Goal: Register for event/course

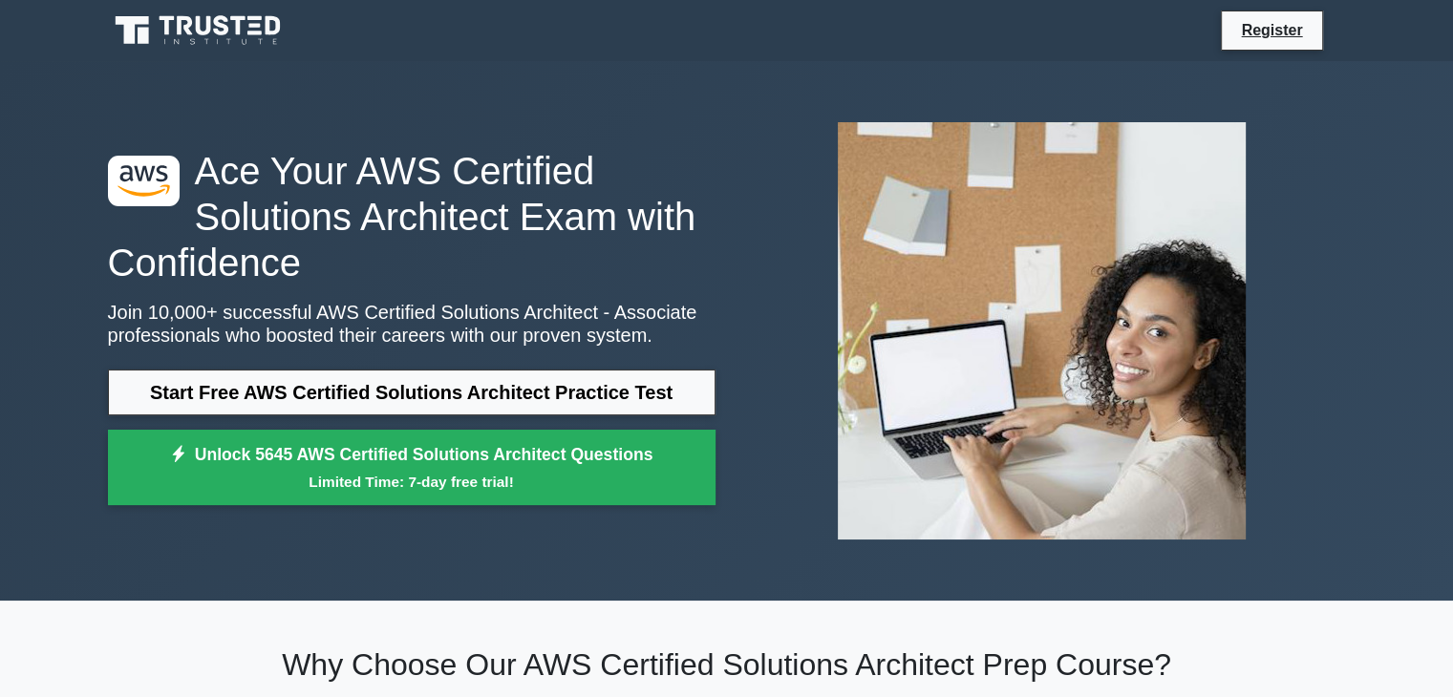
click at [768, 320] on div at bounding box center [1042, 331] width 630 height 448
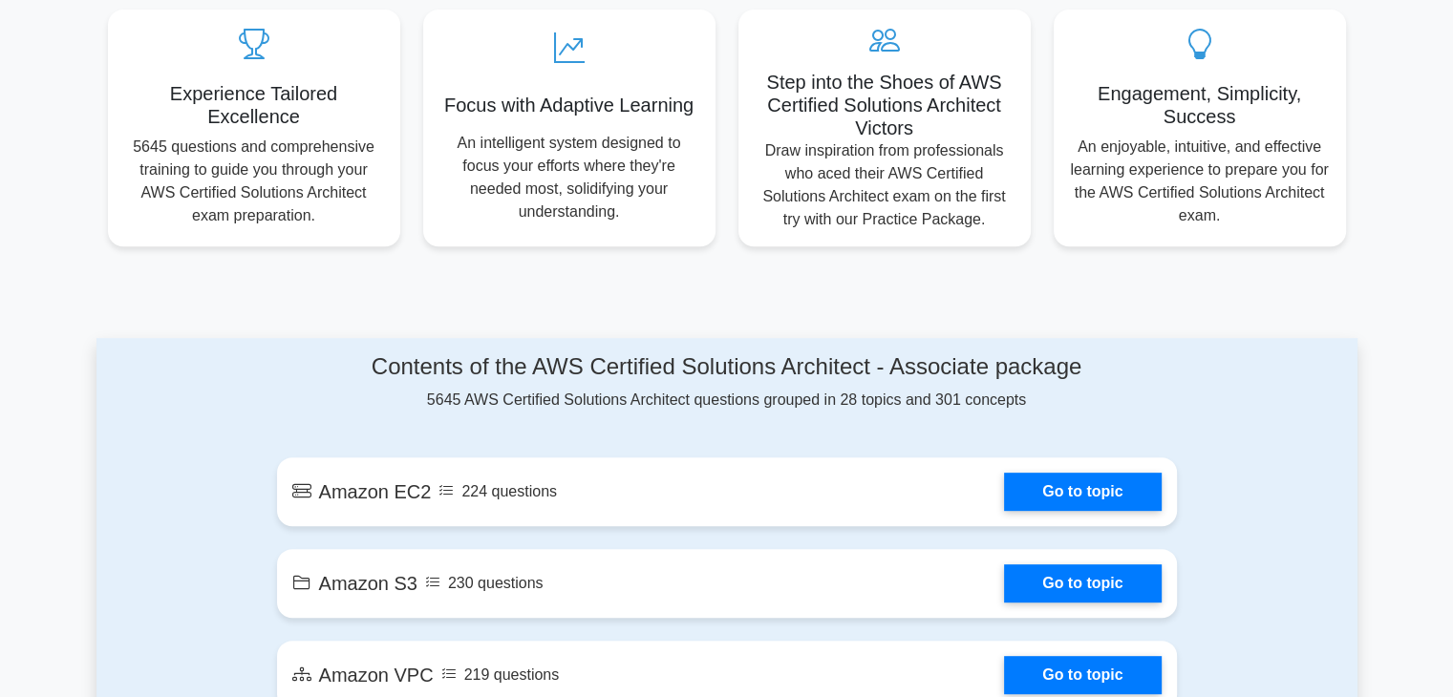
scroll to position [726, 0]
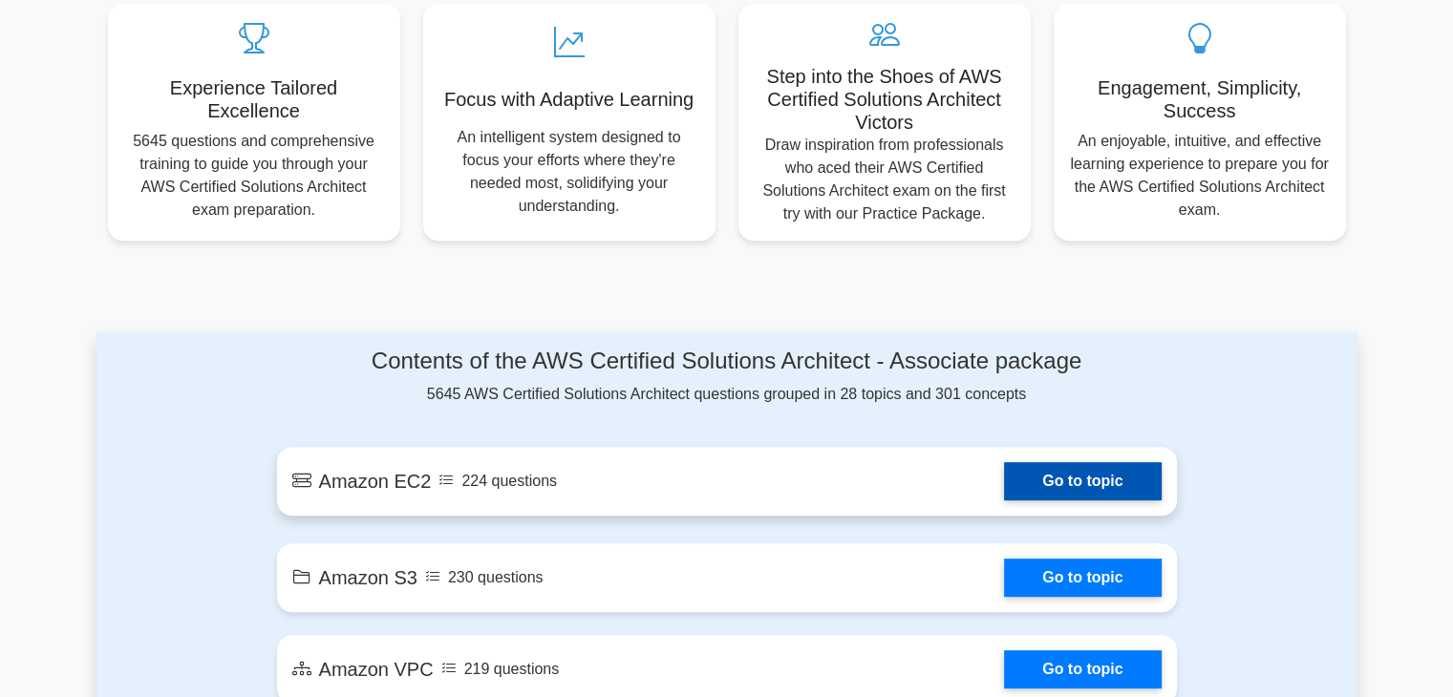
click at [1076, 491] on link "Go to topic" at bounding box center [1082, 481] width 157 height 38
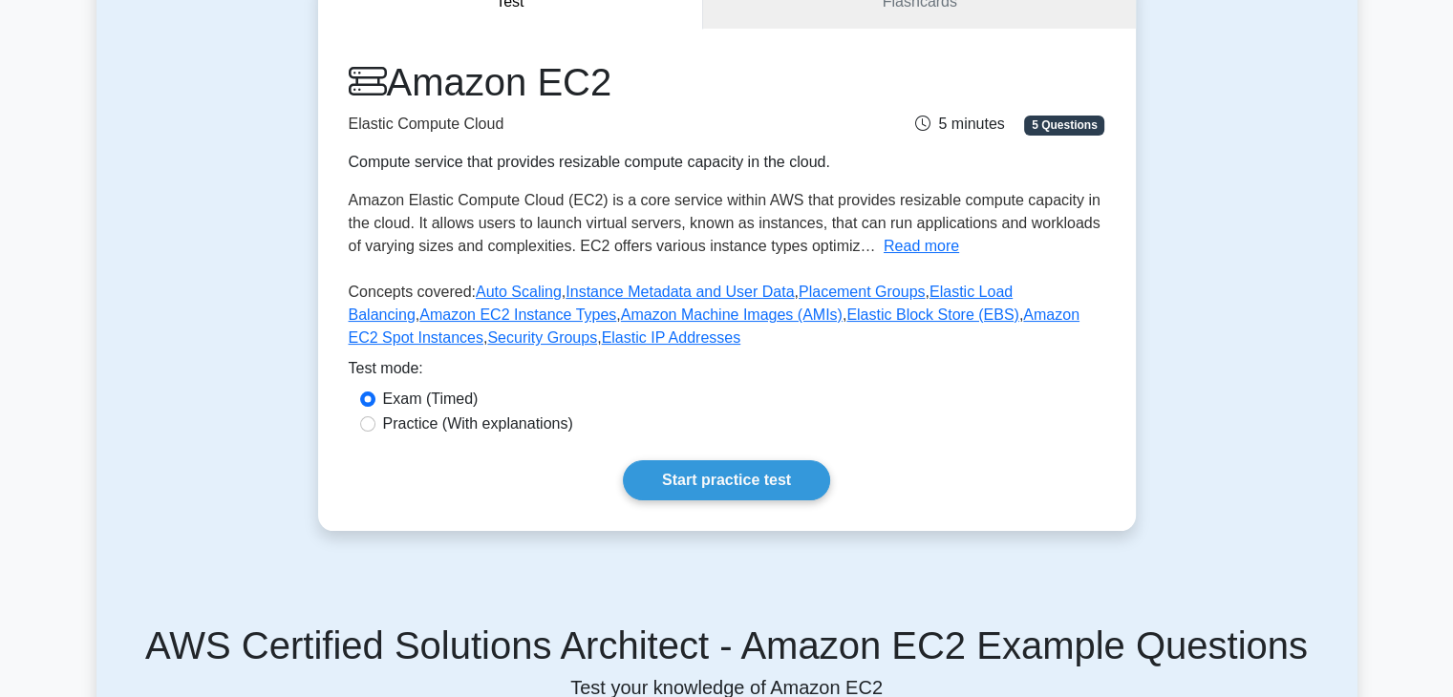
scroll to position [335, 0]
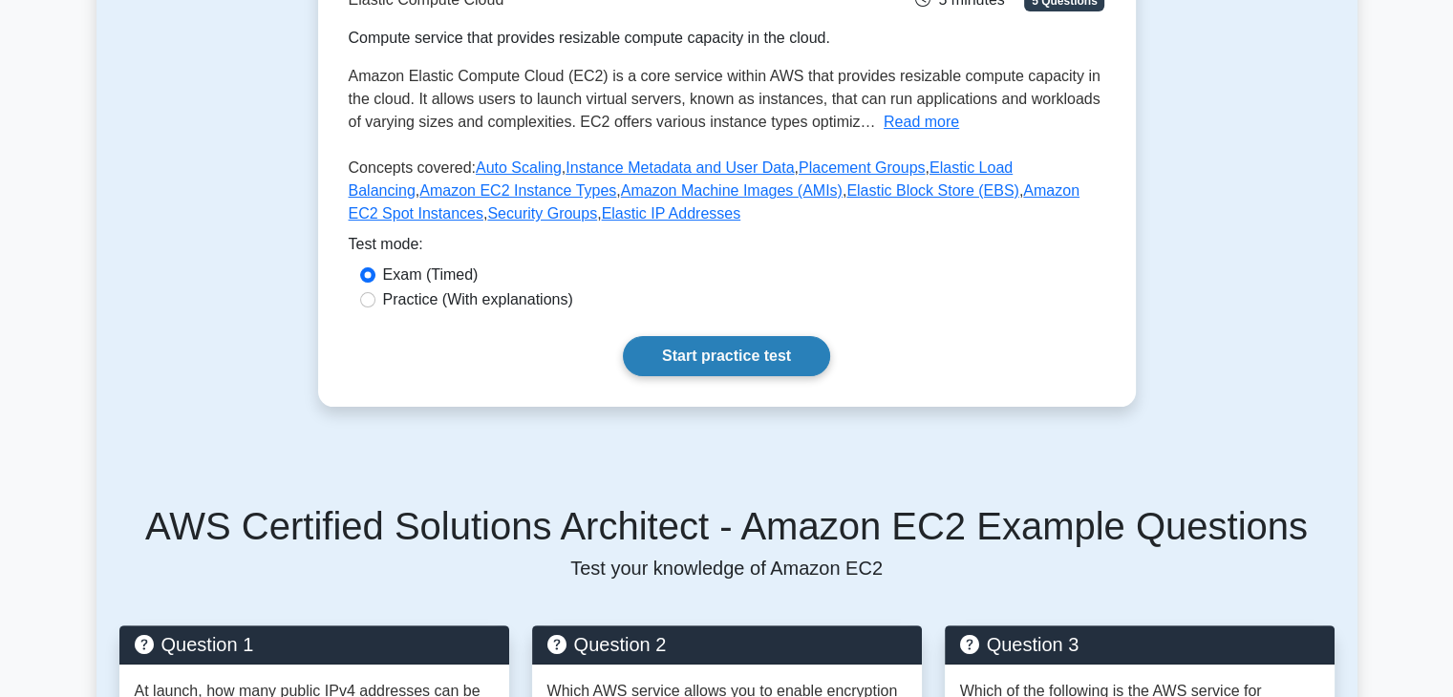
click at [780, 358] on link "Start practice test" at bounding box center [726, 356] width 207 height 40
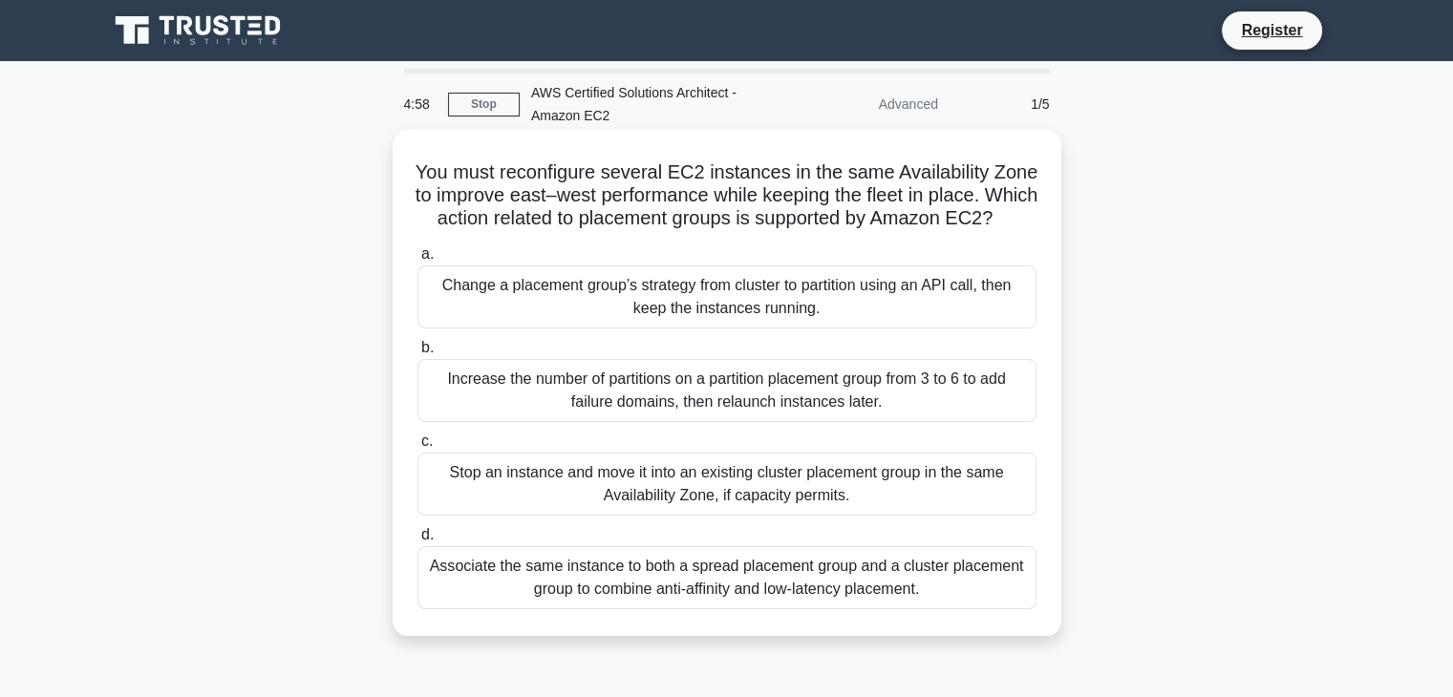
click at [528, 177] on h5 "You must reconfigure several EC2 instances in the same Availability Zone to imp…" at bounding box center [726, 195] width 623 height 71
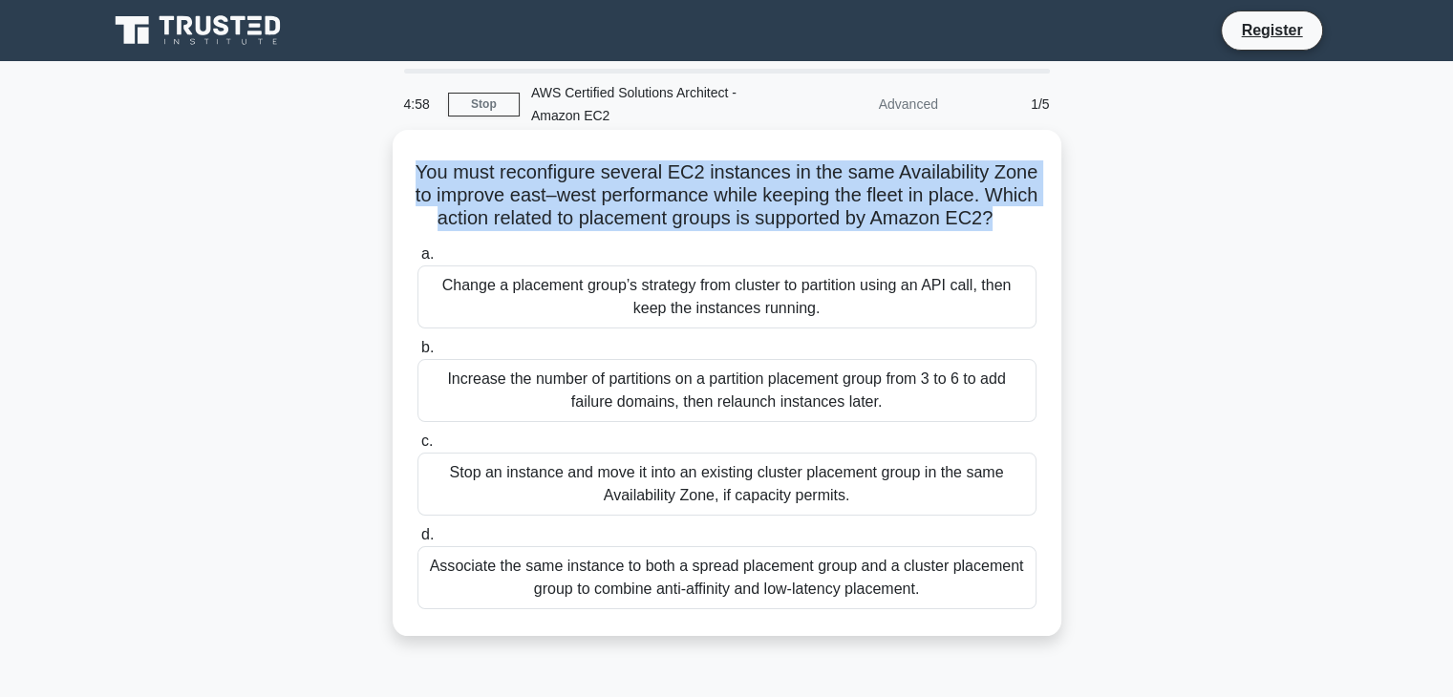
click at [528, 177] on h5 "You must reconfigure several EC2 instances in the same Availability Zone to imp…" at bounding box center [726, 195] width 623 height 71
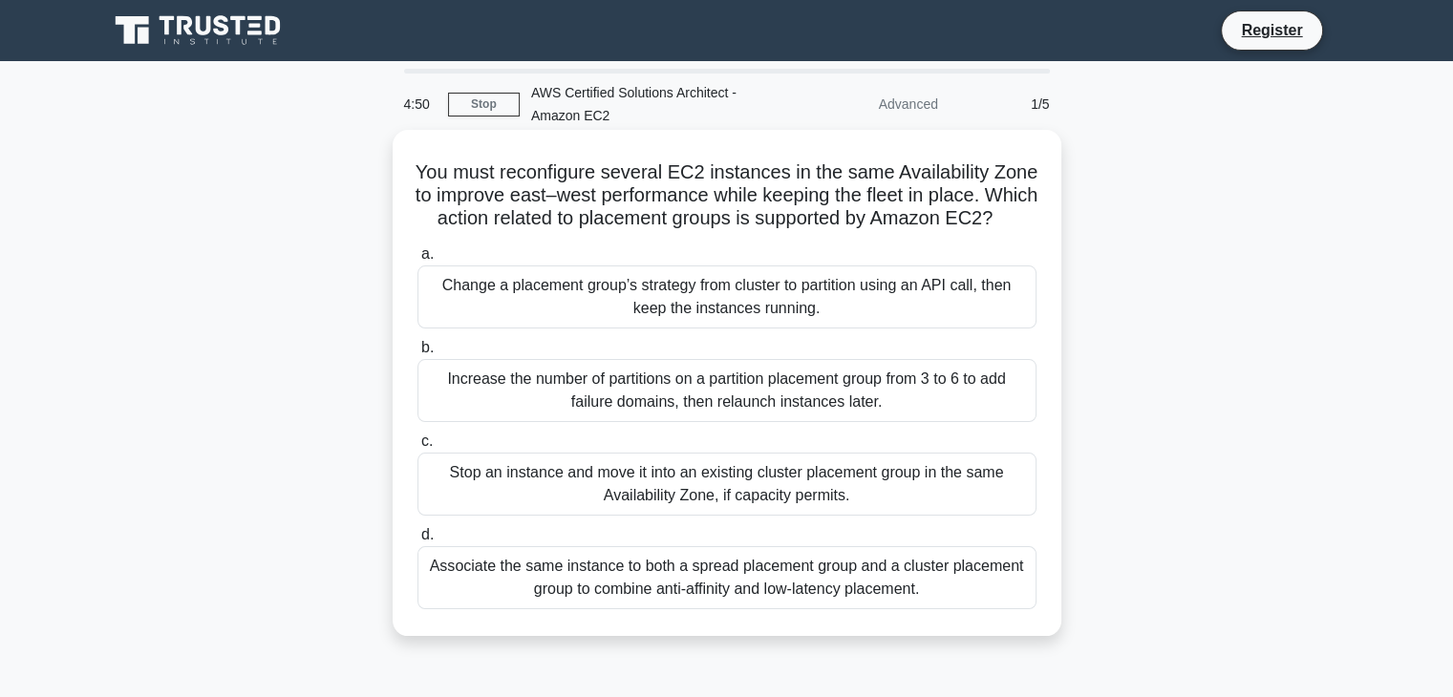
click at [591, 325] on div "Change a placement group’s strategy from cluster to partition using an API call…" at bounding box center [726, 297] width 619 height 63
click at [417, 261] on input "a. Change a placement group’s strategy from cluster to partition using an API c…" at bounding box center [417, 254] width 0 height 12
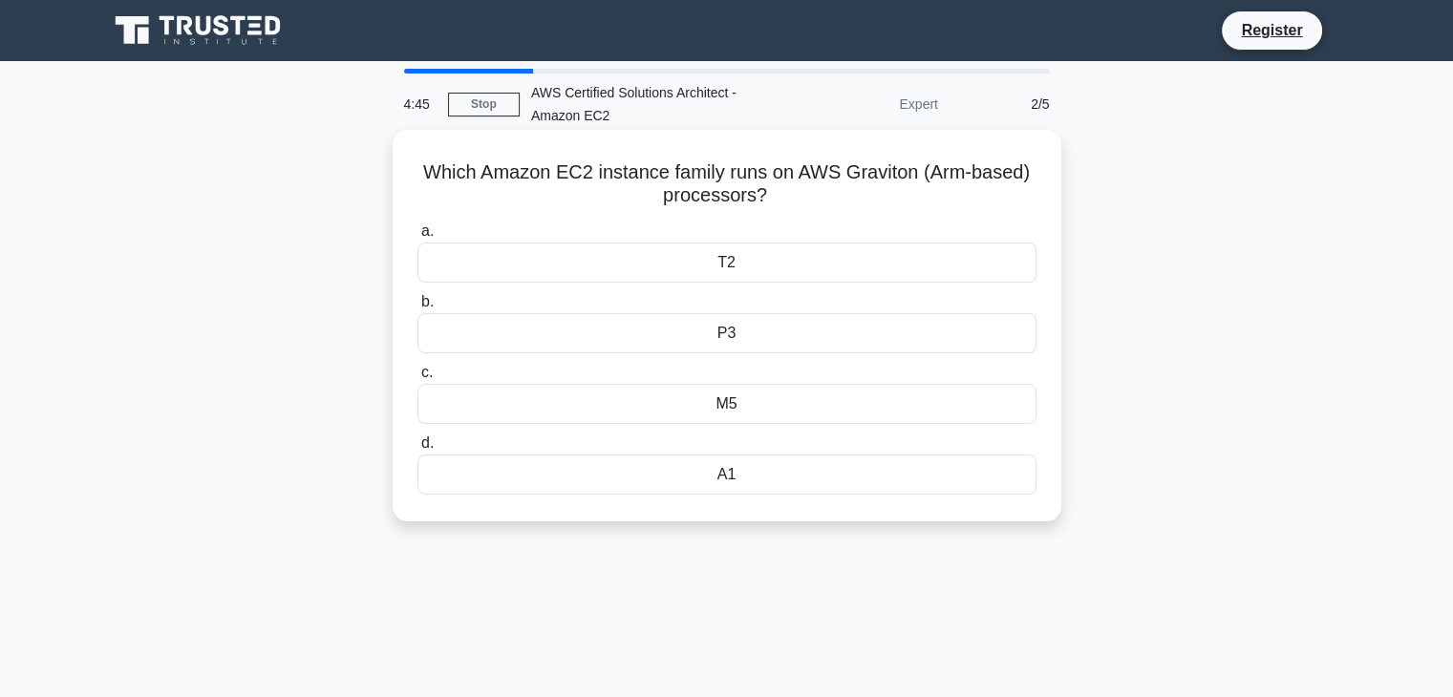
click at [714, 410] on div "M5" at bounding box center [726, 404] width 619 height 40
click at [417, 379] on input "c. M5" at bounding box center [417, 373] width 0 height 12
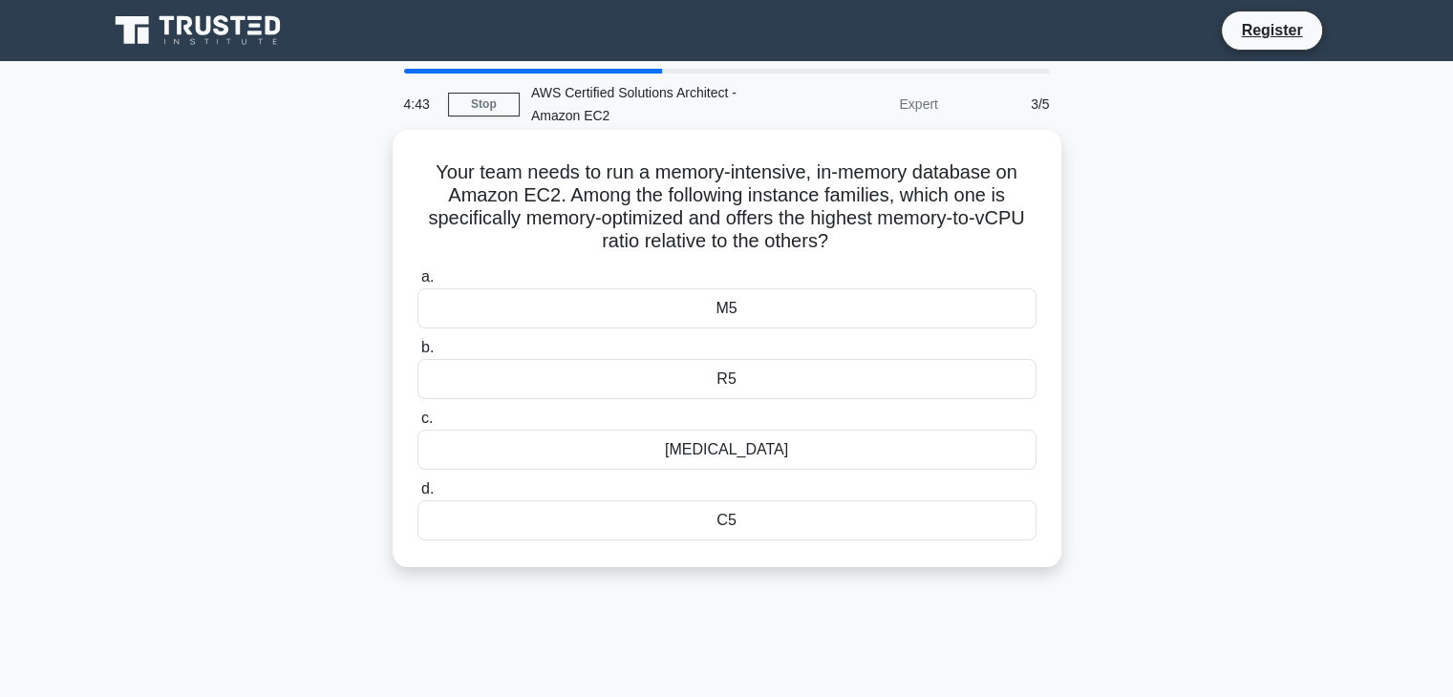
click at [692, 380] on div "R5" at bounding box center [726, 379] width 619 height 40
click at [417, 354] on input "b. R5" at bounding box center [417, 348] width 0 height 12
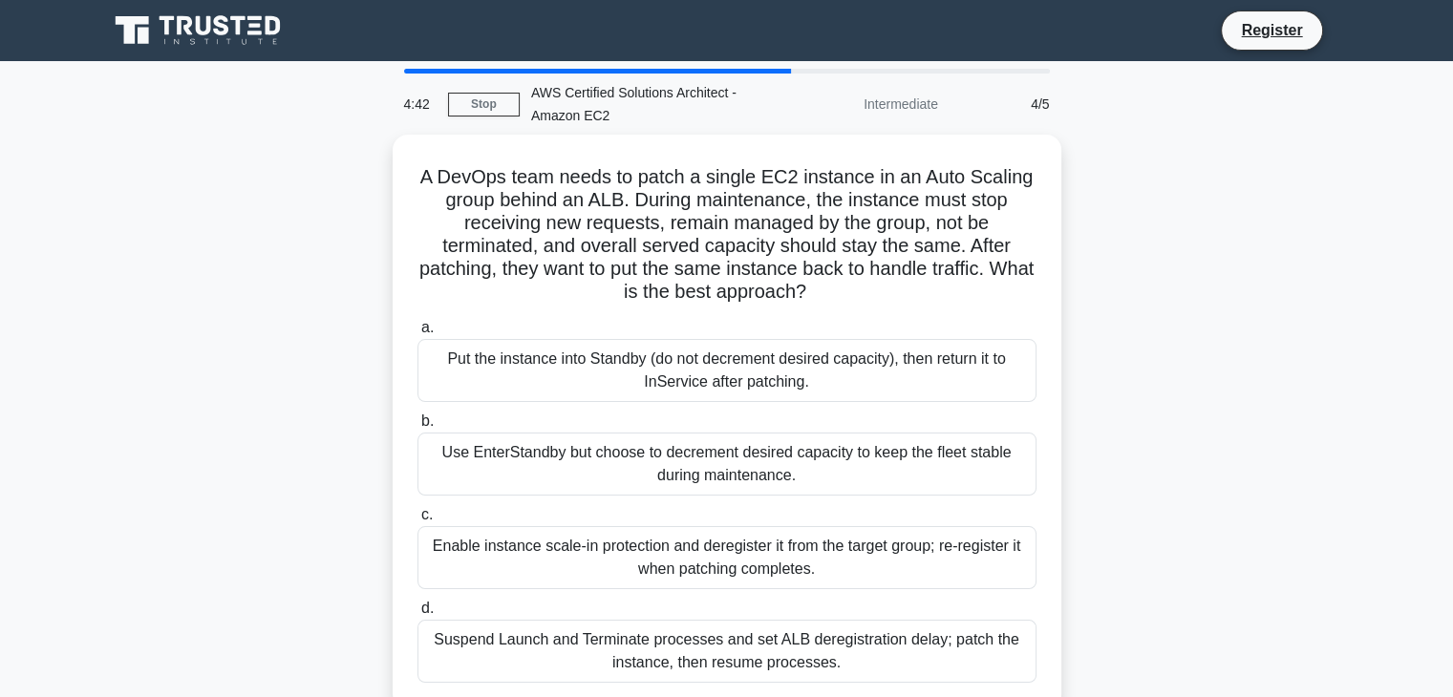
click at [692, 380] on div "Put the instance into Standby (do not decrement desired capacity), then return …" at bounding box center [726, 370] width 619 height 63
click at [417, 334] on input "a. Put the instance into Standby (do not decrement desired capacity), then retu…" at bounding box center [417, 328] width 0 height 12
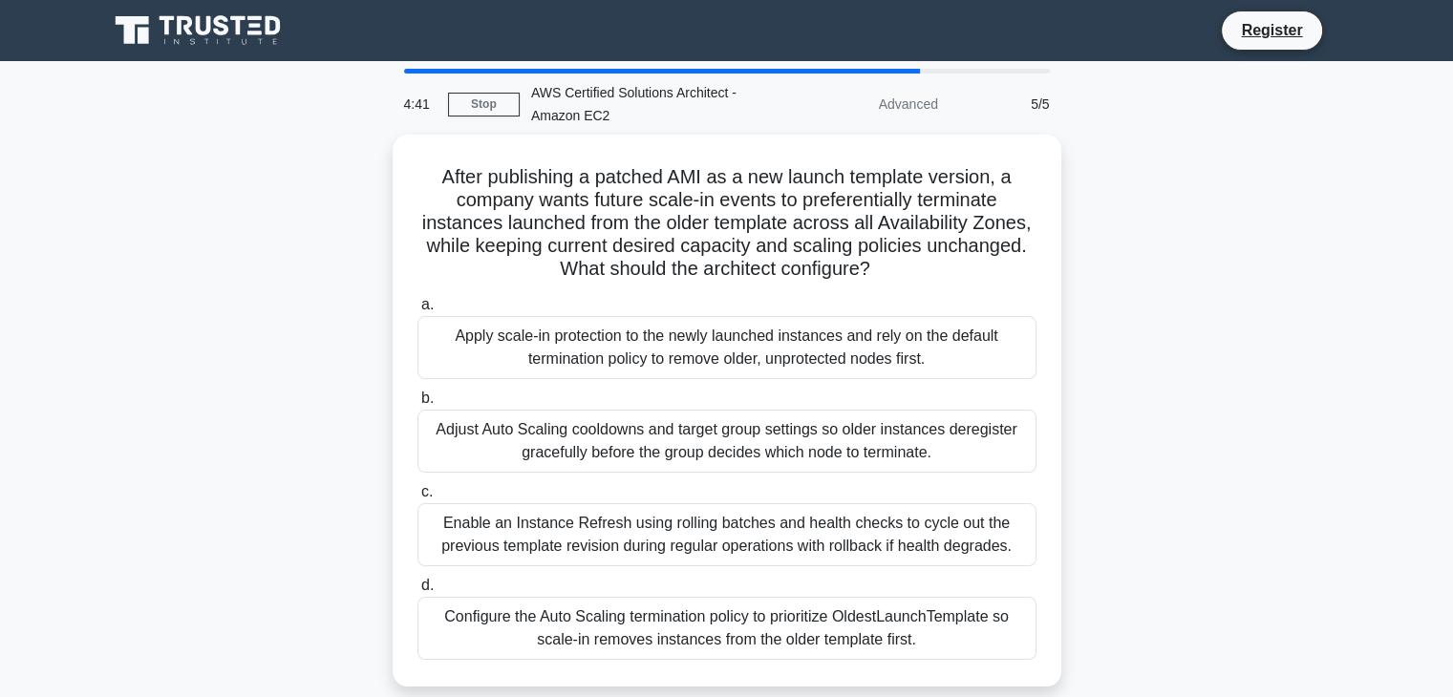
click at [692, 380] on div "a. Apply scale‑in protection to the newly launched instances and rely on the de…" at bounding box center [727, 476] width 642 height 374
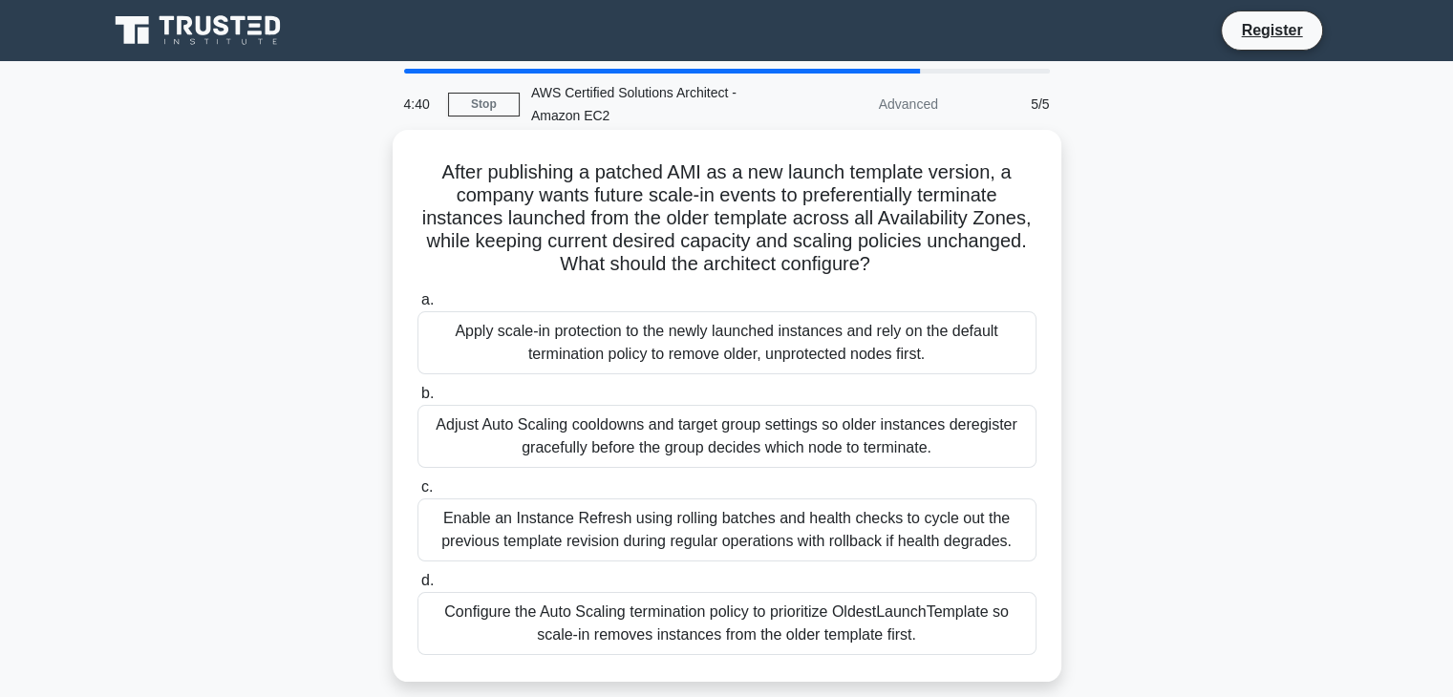
click at [697, 520] on div "Enable an Instance Refresh using rolling batches and health checks to cycle out…" at bounding box center [726, 530] width 619 height 63
click at [417, 494] on input "c. Enable an Instance Refresh using rolling batches and health checks to cycle …" at bounding box center [417, 487] width 0 height 12
